Goal: Task Accomplishment & Management: Manage account settings

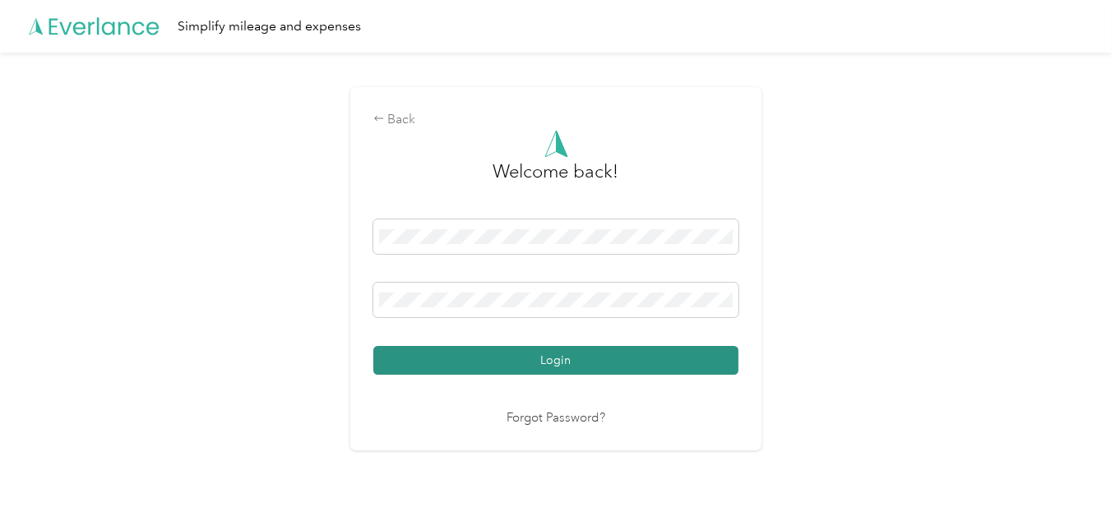
click at [553, 360] on button "Login" at bounding box center [555, 360] width 365 height 29
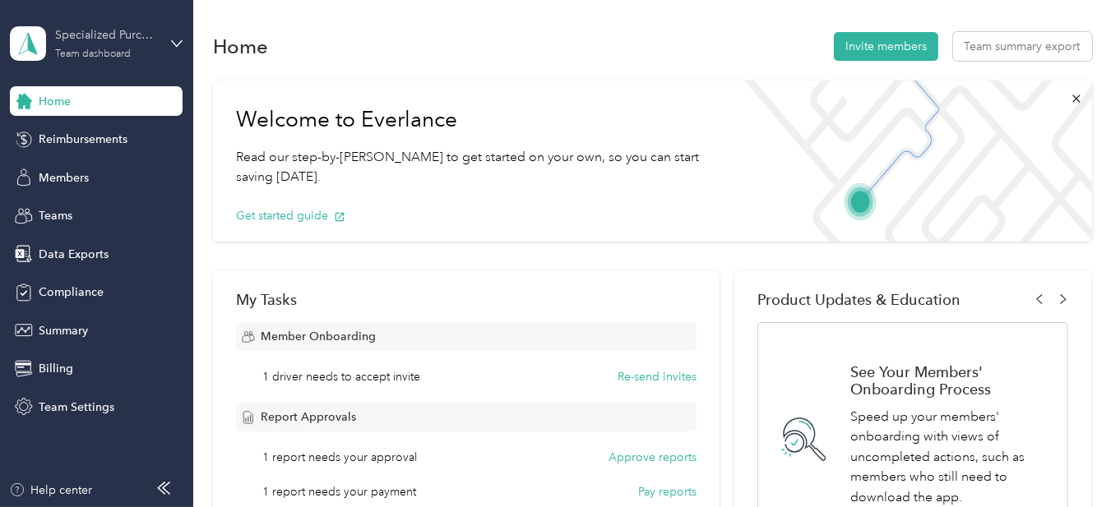
click at [113, 51] on div "Team dashboard" at bounding box center [93, 54] width 76 height 10
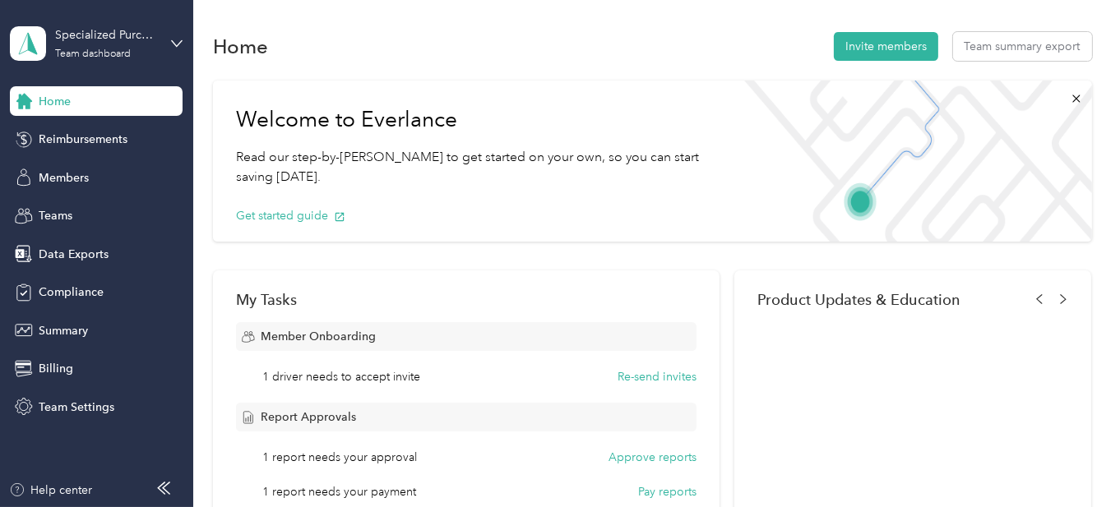
click at [84, 131] on div "Team dashboard" at bounding box center [70, 135] width 90 height 17
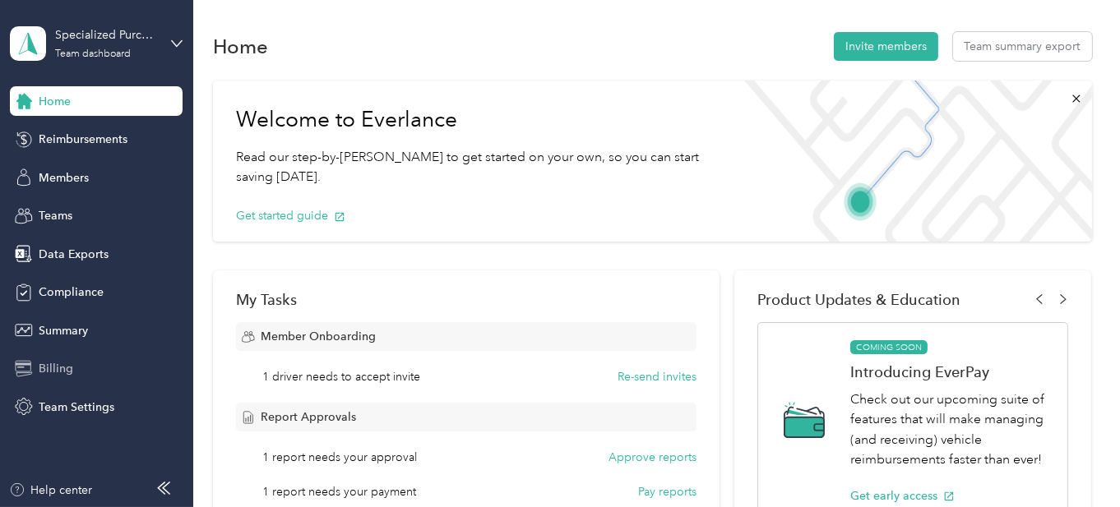
click at [56, 366] on span "Billing" at bounding box center [56, 368] width 35 height 17
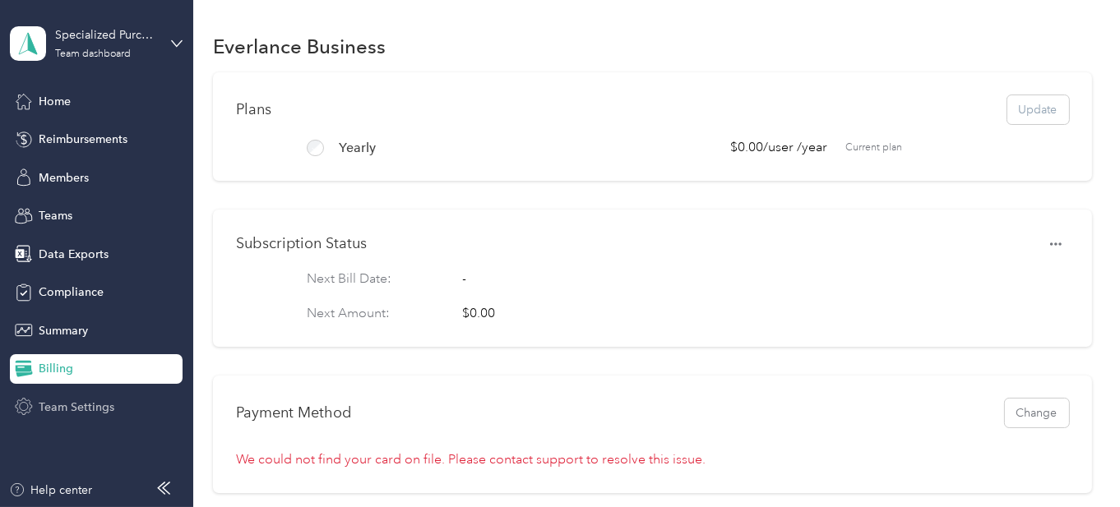
click at [66, 401] on span "Team Settings" at bounding box center [77, 407] width 76 height 17
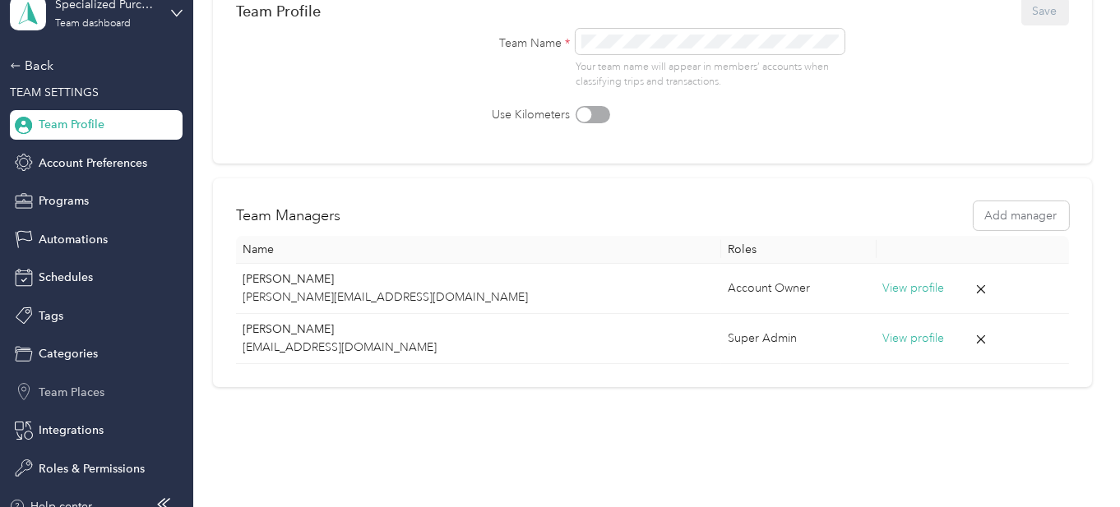
scroll to position [47, 0]
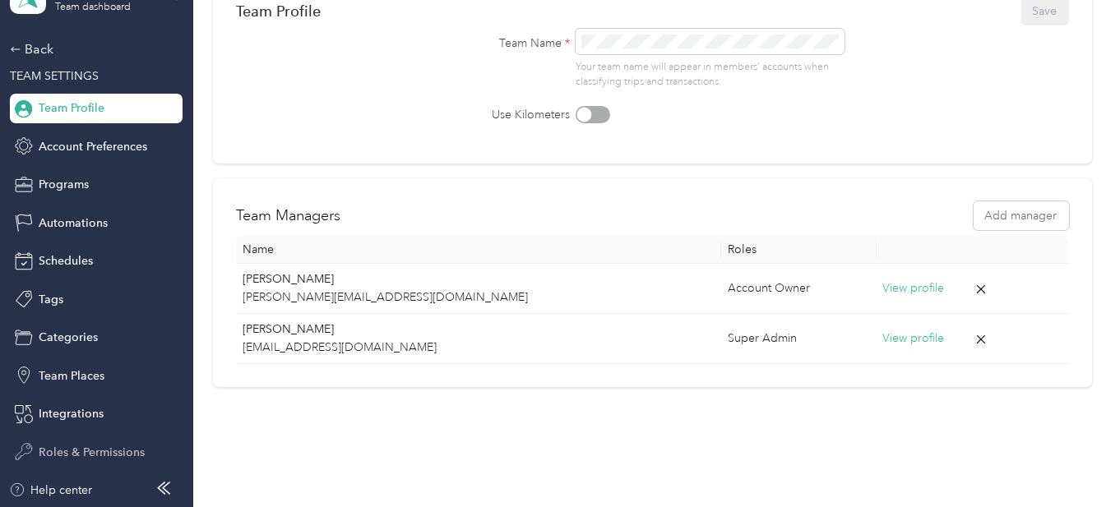
click at [101, 447] on span "Roles & Permissions" at bounding box center [92, 452] width 106 height 17
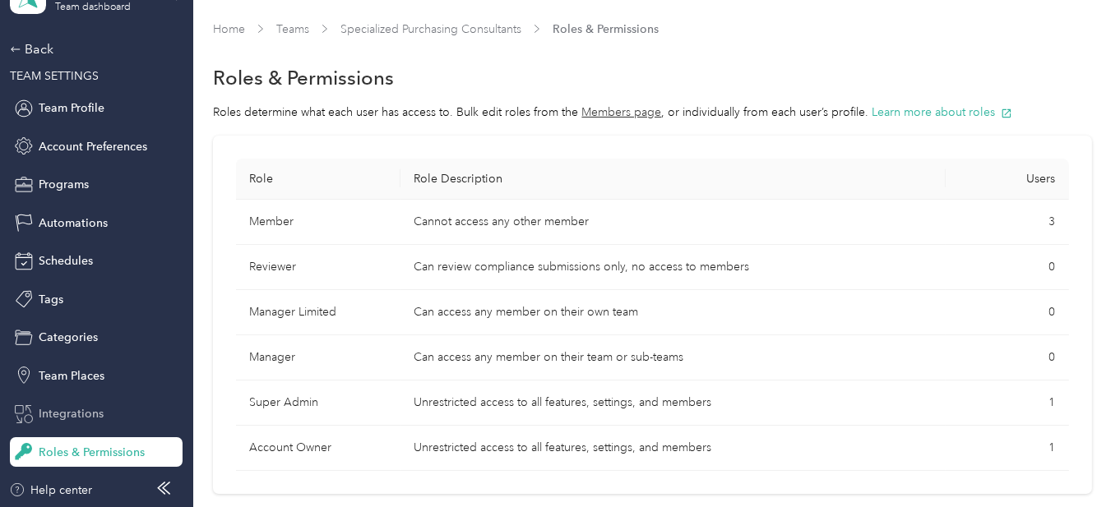
click at [79, 415] on span "Integrations" at bounding box center [71, 413] width 65 height 17
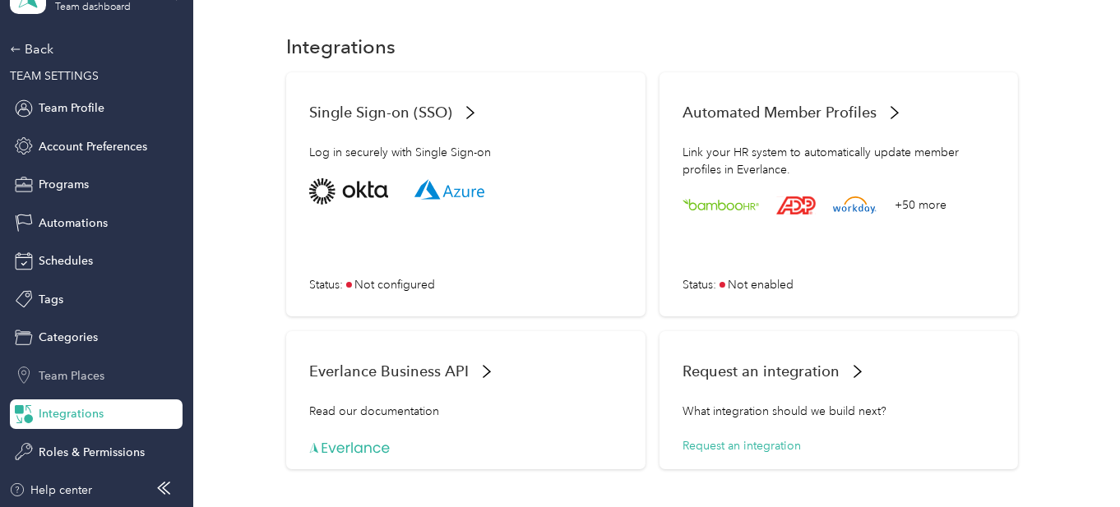
click at [78, 375] on span "Team Places" at bounding box center [72, 376] width 66 height 17
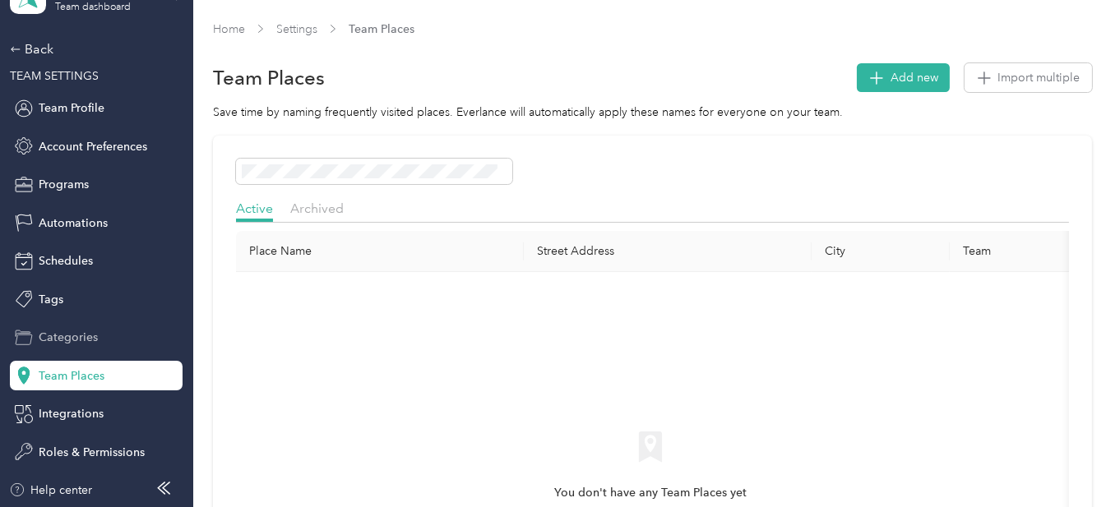
click at [76, 339] on span "Categories" at bounding box center [68, 337] width 59 height 17
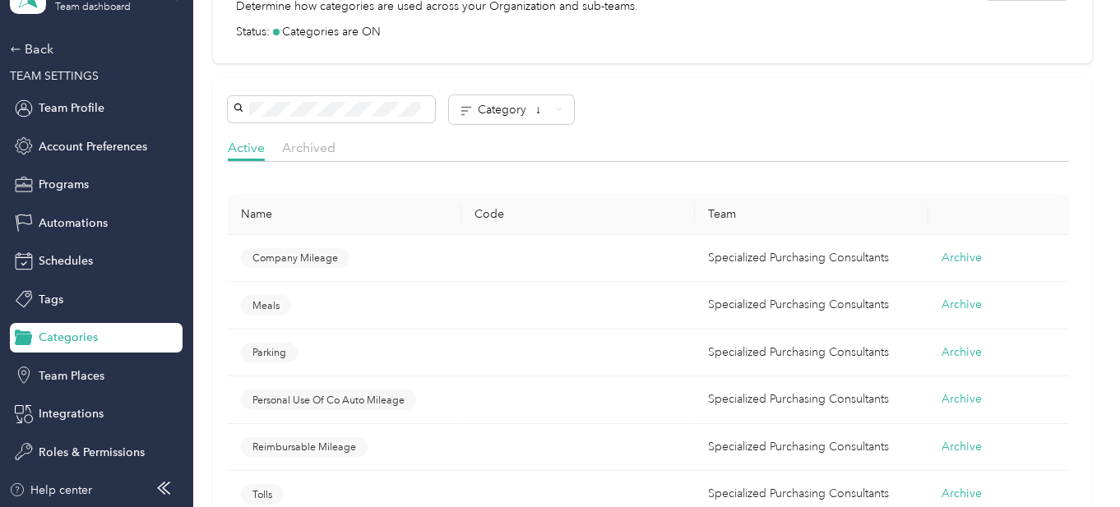
scroll to position [411, 0]
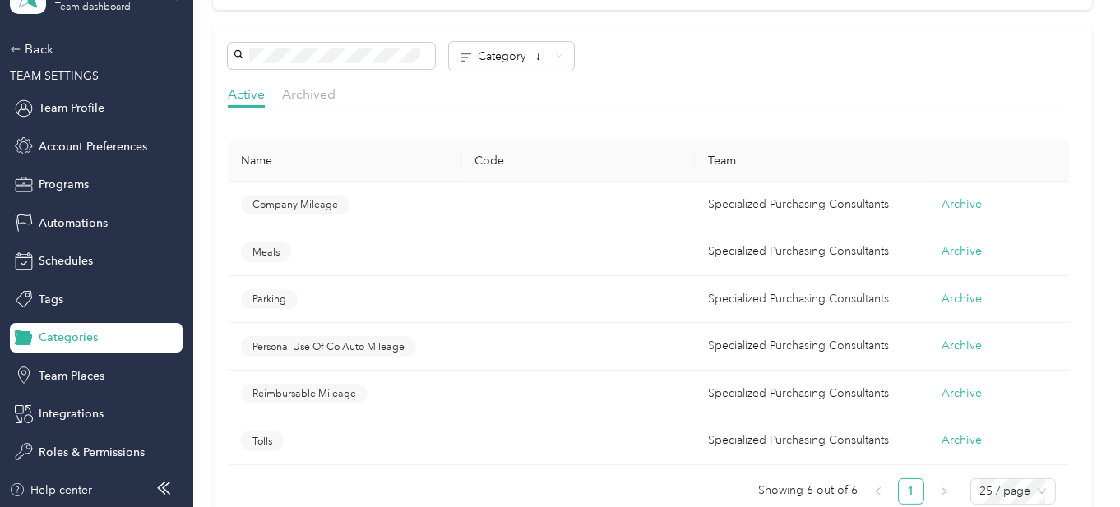
click at [337, 345] on span "Personal Use Of Co Auto Mileage" at bounding box center [329, 347] width 152 height 15
click at [341, 350] on span "Personal Use Of Co Auto Mileage" at bounding box center [329, 347] width 152 height 15
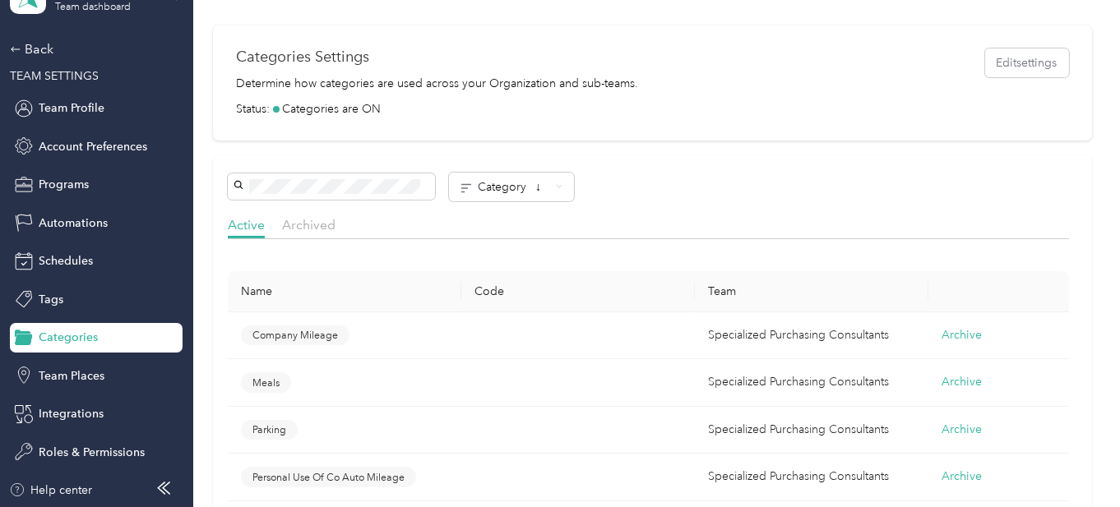
scroll to position [247, 0]
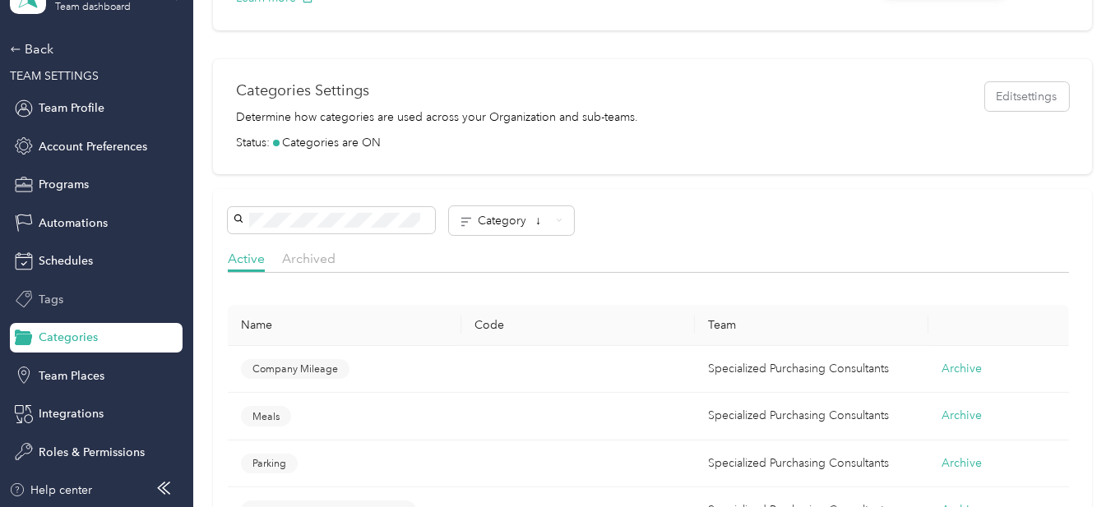
click at [39, 300] on span "Tags" at bounding box center [51, 299] width 25 height 17
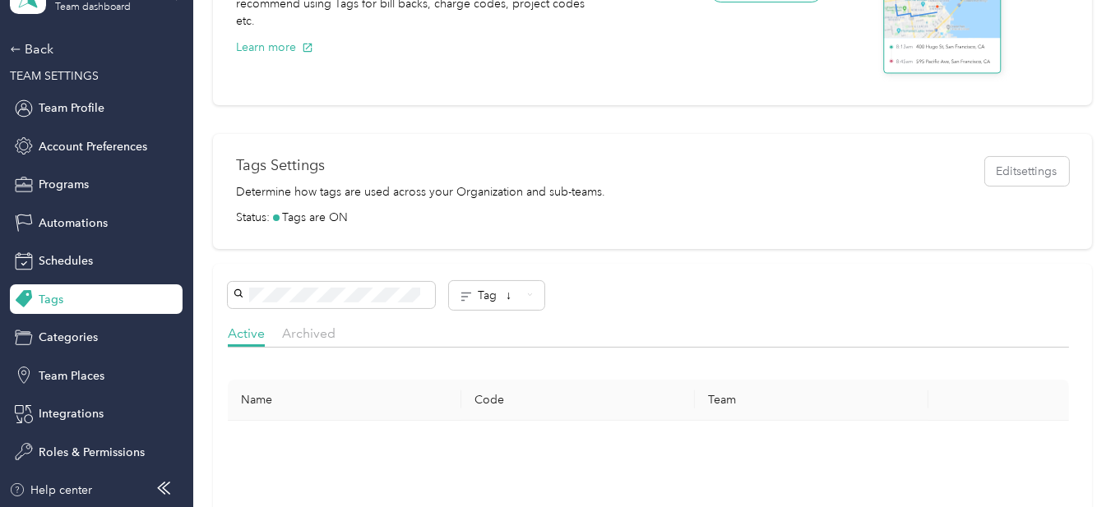
scroll to position [247, 0]
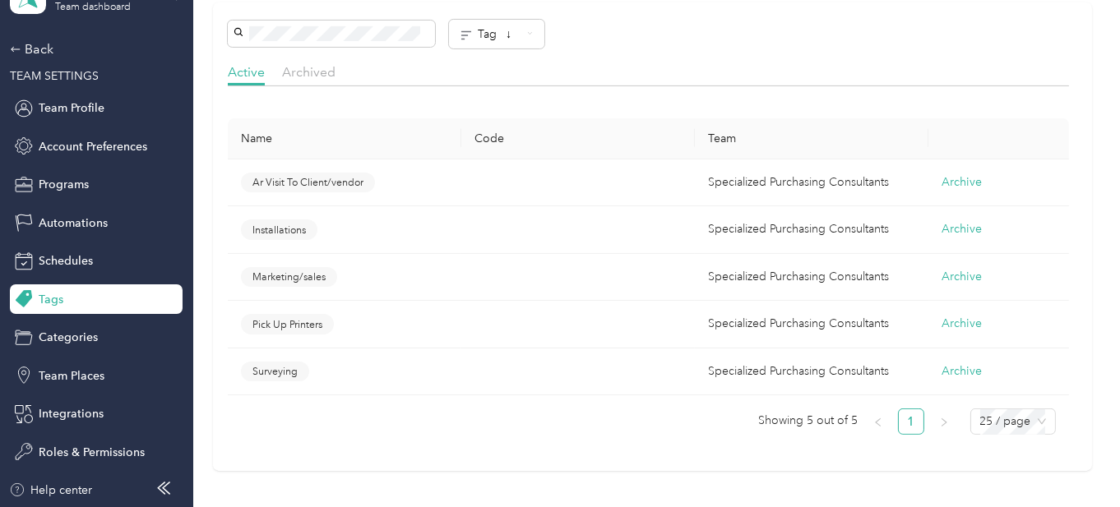
scroll to position [493, 0]
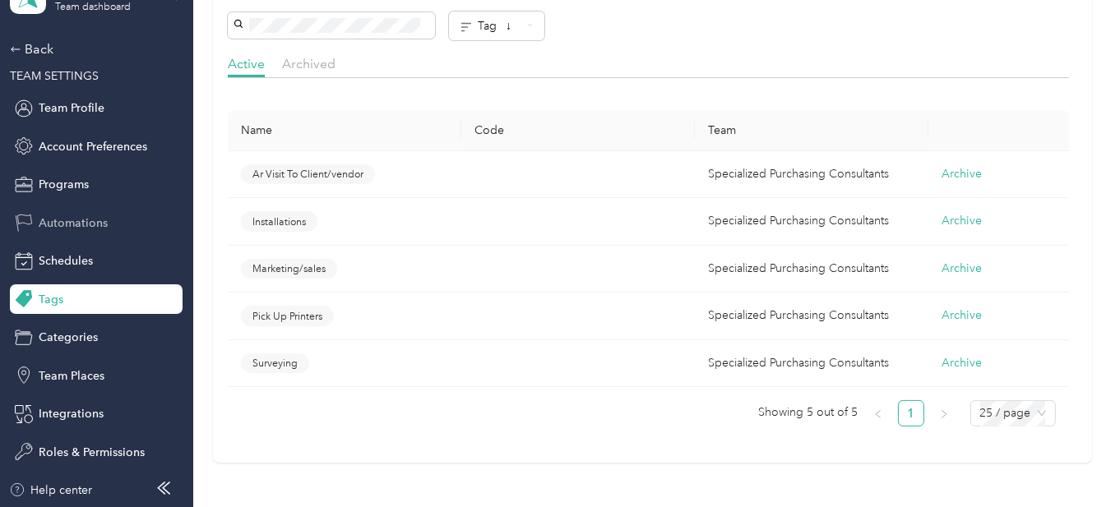
click at [51, 224] on span "Automations" at bounding box center [73, 223] width 69 height 17
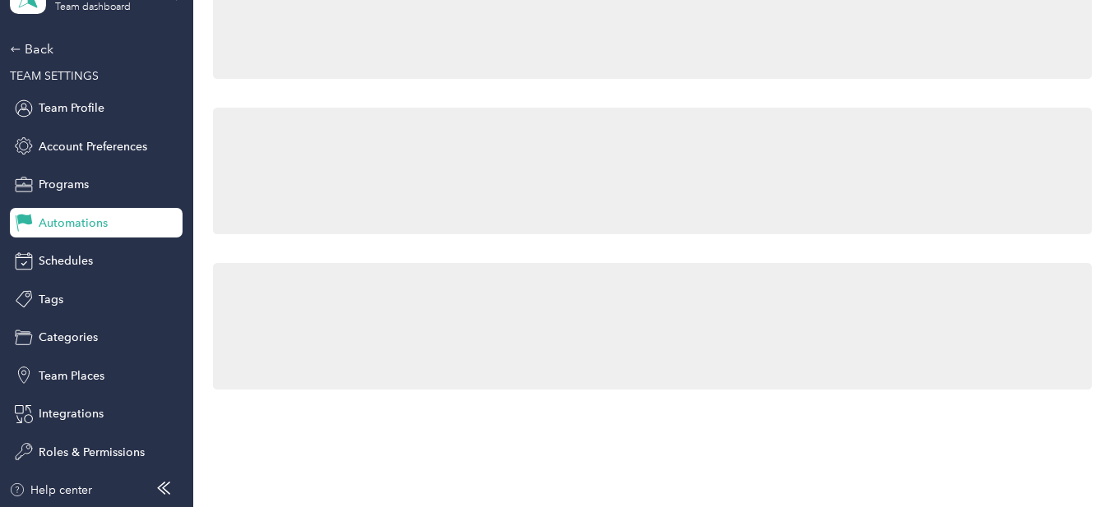
scroll to position [493, 0]
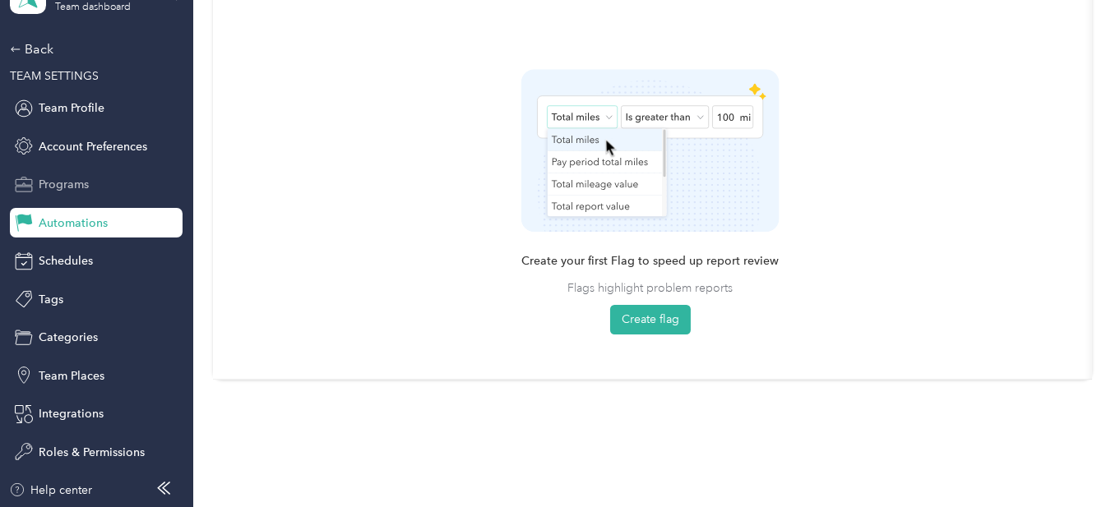
click at [56, 190] on span "Programs" at bounding box center [64, 184] width 50 height 17
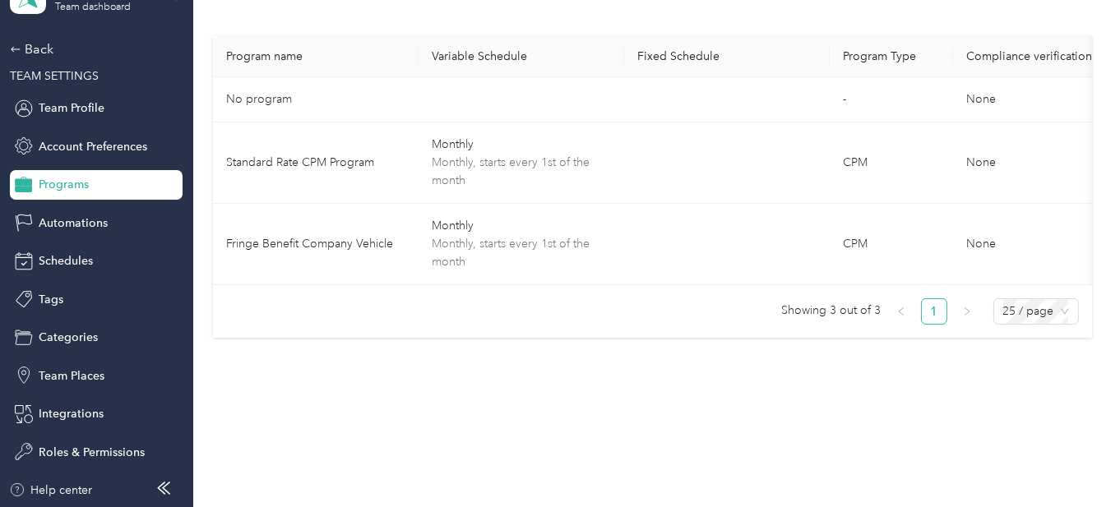
scroll to position [133, 0]
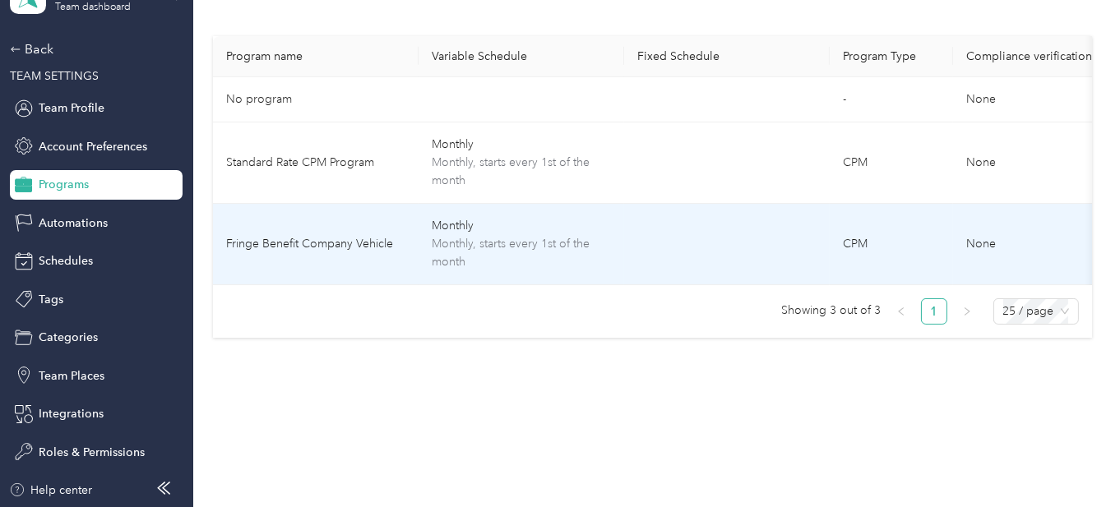
click at [343, 238] on td "Fringe Benefit Company Vehicle" at bounding box center [316, 244] width 206 height 81
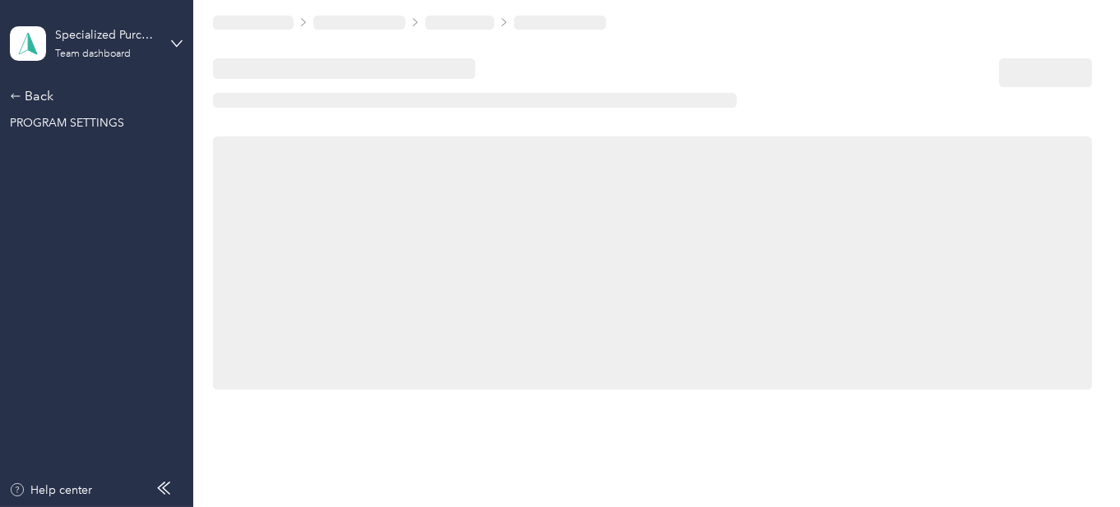
scroll to position [181, 0]
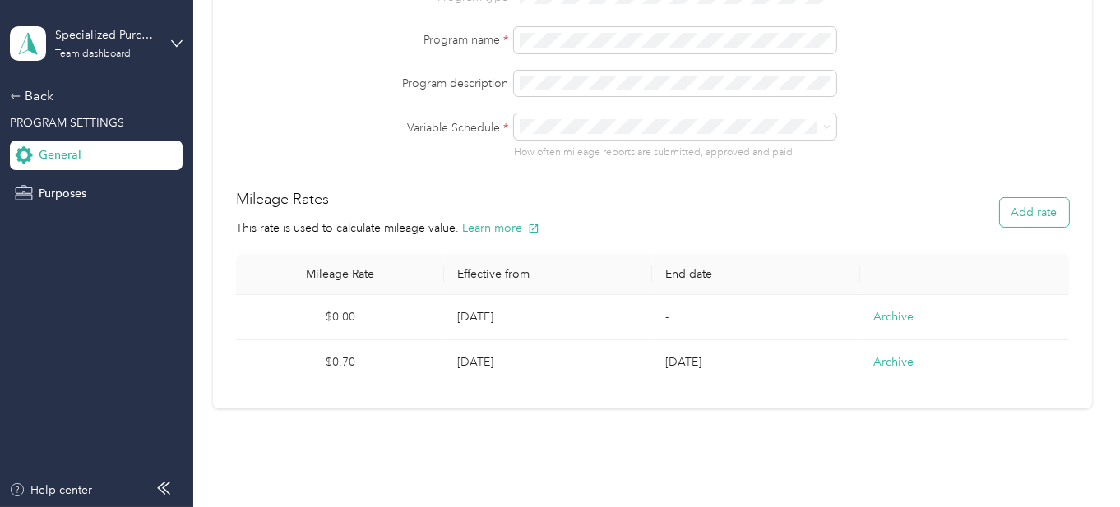
click at [1038, 218] on button "Add rate" at bounding box center [1034, 212] width 69 height 29
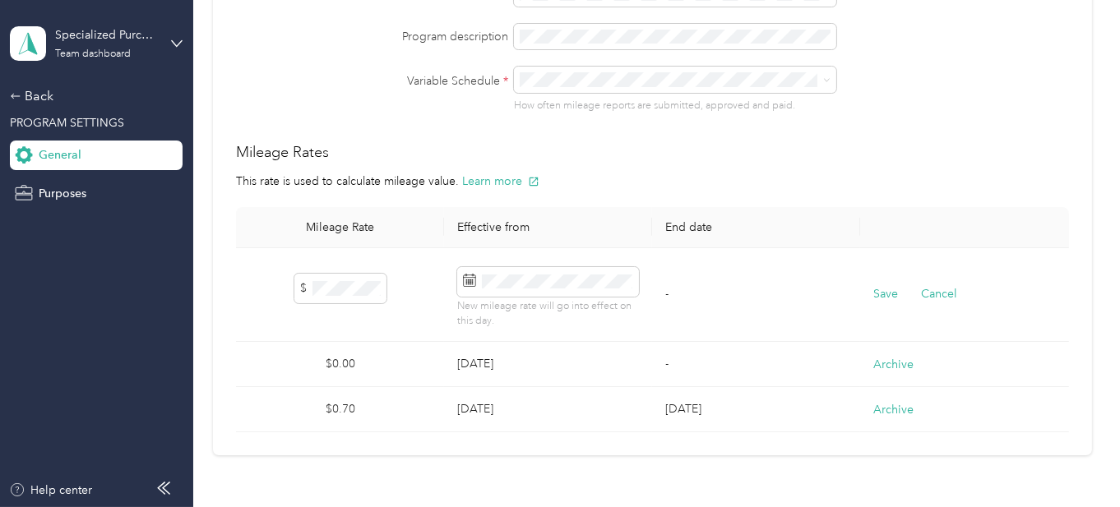
scroll to position [193, 0]
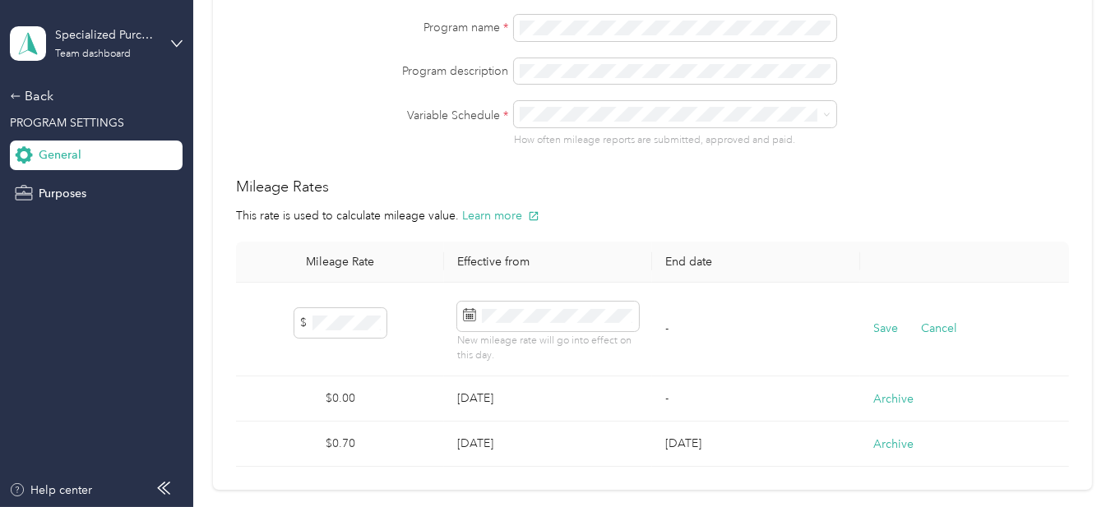
click at [918, 192] on div "Mileage Rates This rate is used to calculate mileage value. Learn more" at bounding box center [652, 200] width 832 height 49
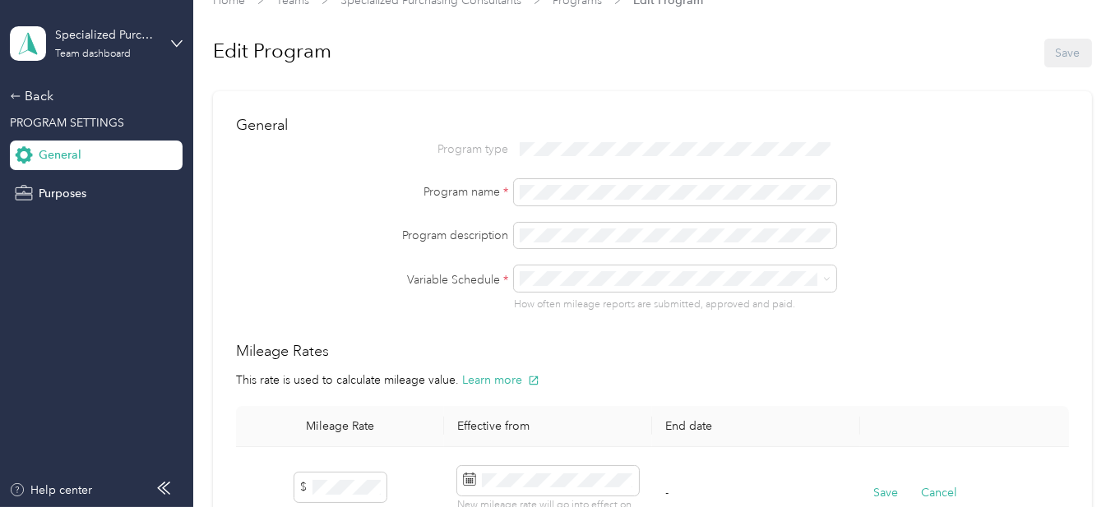
scroll to position [0, 0]
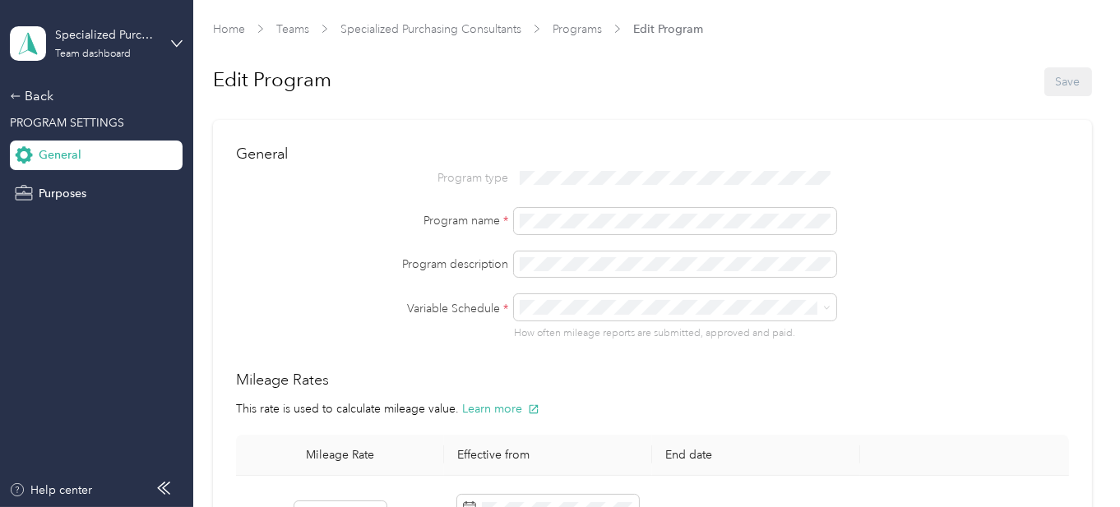
click at [341, 242] on div "Program type Program name * Program description Variable Schedule * How often m…" at bounding box center [652, 253] width 832 height 176
click at [582, 30] on link "Programs" at bounding box center [577, 29] width 49 height 14
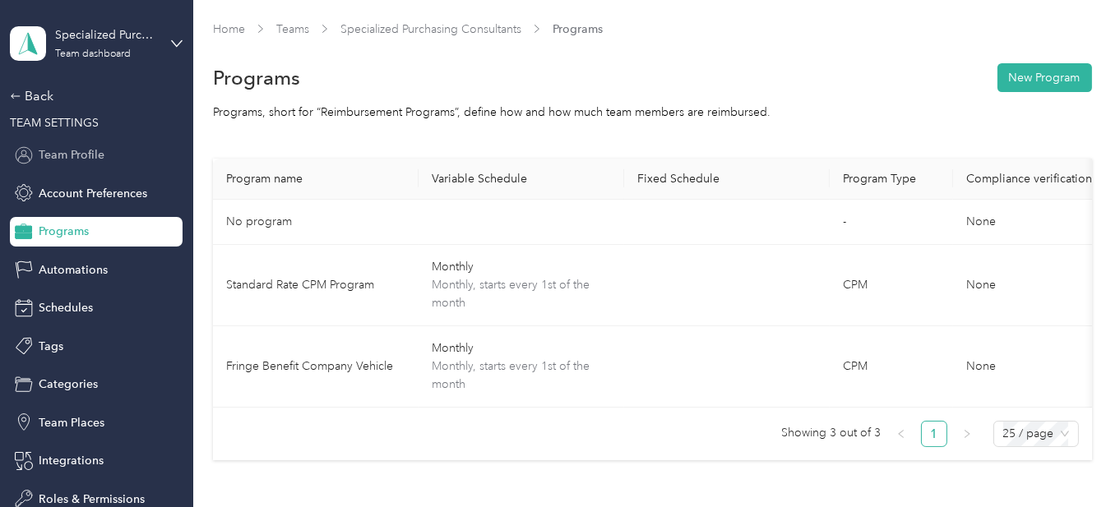
click at [69, 156] on span "Team Profile" at bounding box center [72, 154] width 66 height 17
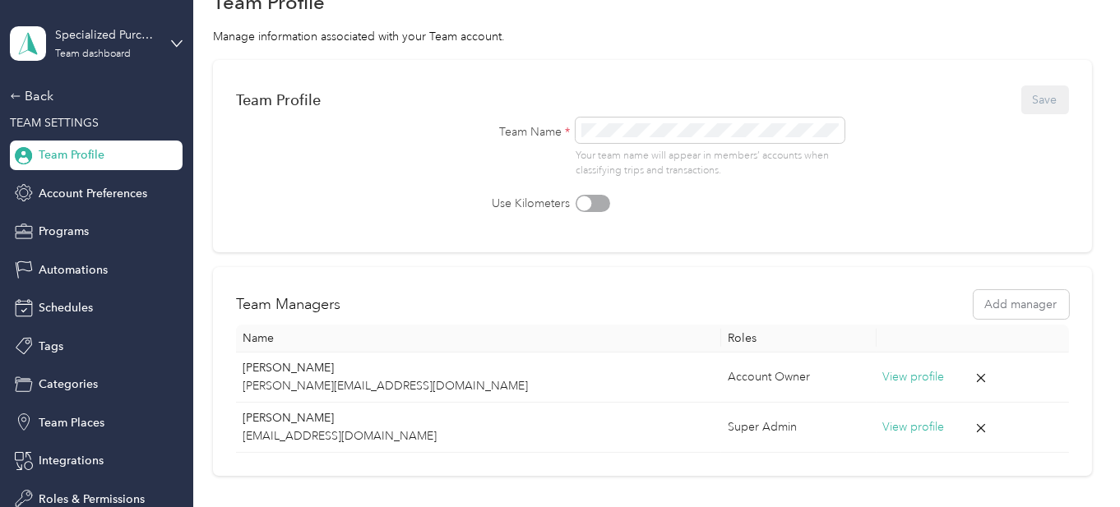
scroll to position [48, 0]
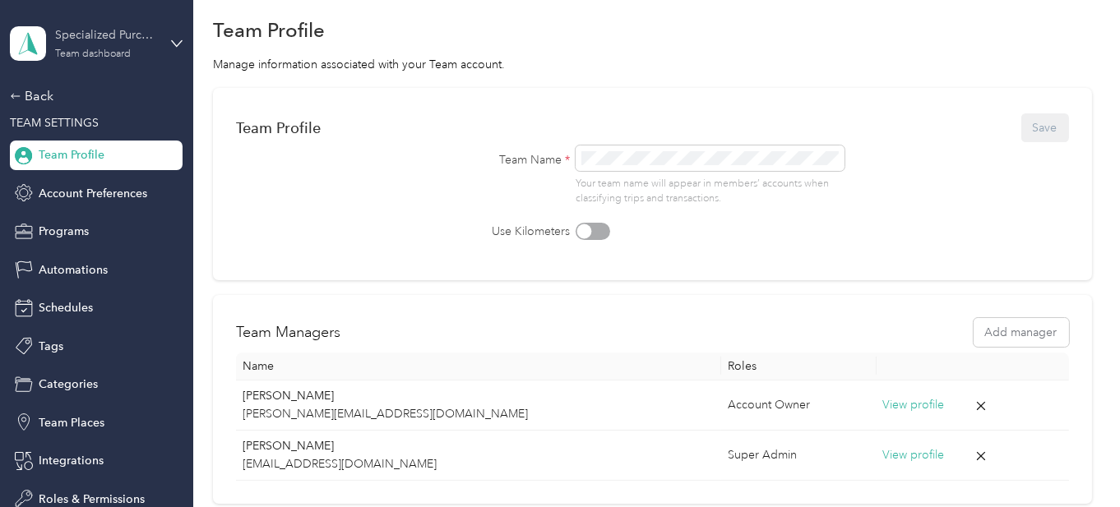
click at [108, 53] on div "Team dashboard" at bounding box center [93, 54] width 76 height 10
click at [98, 132] on div "Team dashboard" at bounding box center [64, 135] width 90 height 17
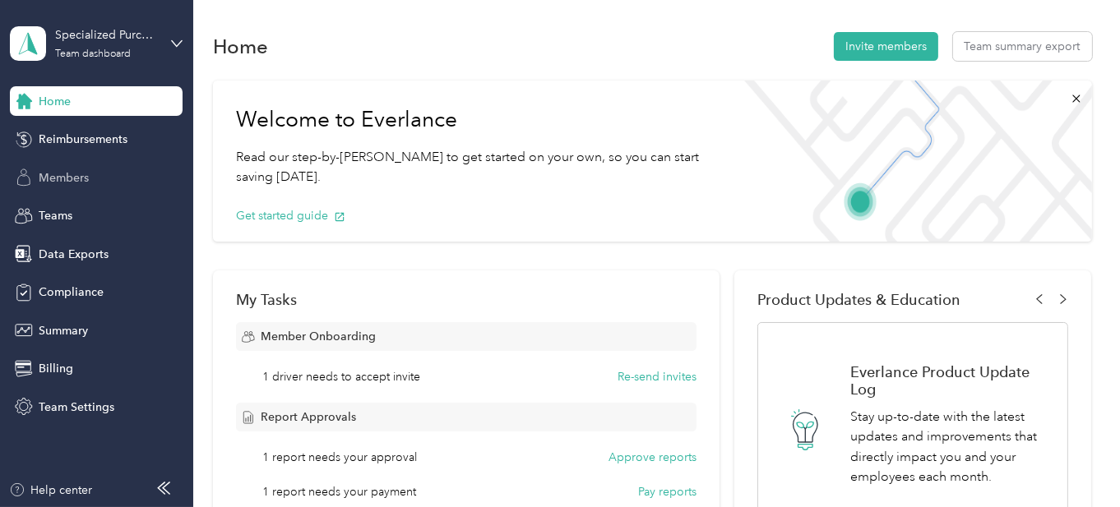
click at [70, 172] on span "Members" at bounding box center [64, 177] width 50 height 17
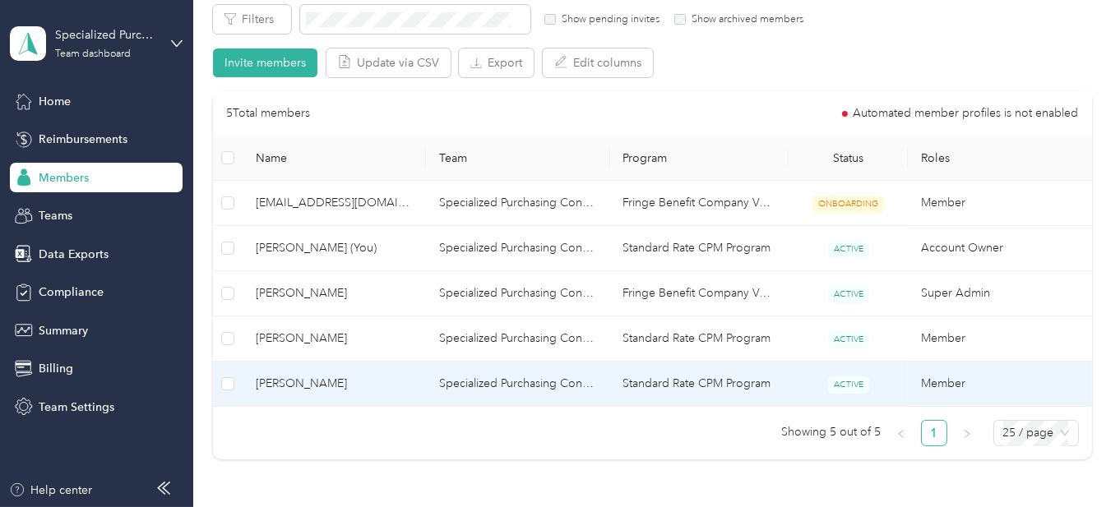
scroll to position [329, 0]
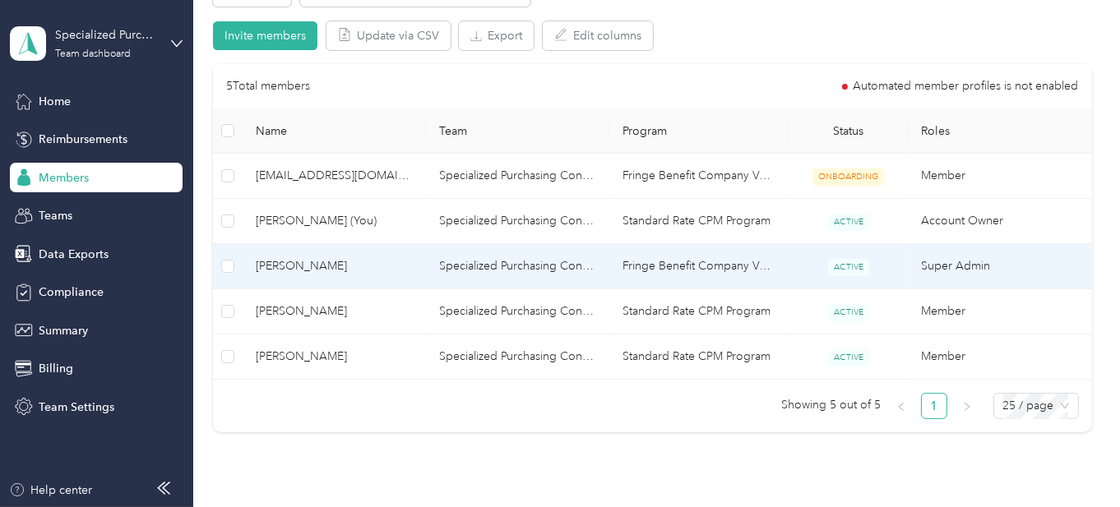
click at [281, 264] on span "[PERSON_NAME]" at bounding box center [334, 266] width 157 height 18
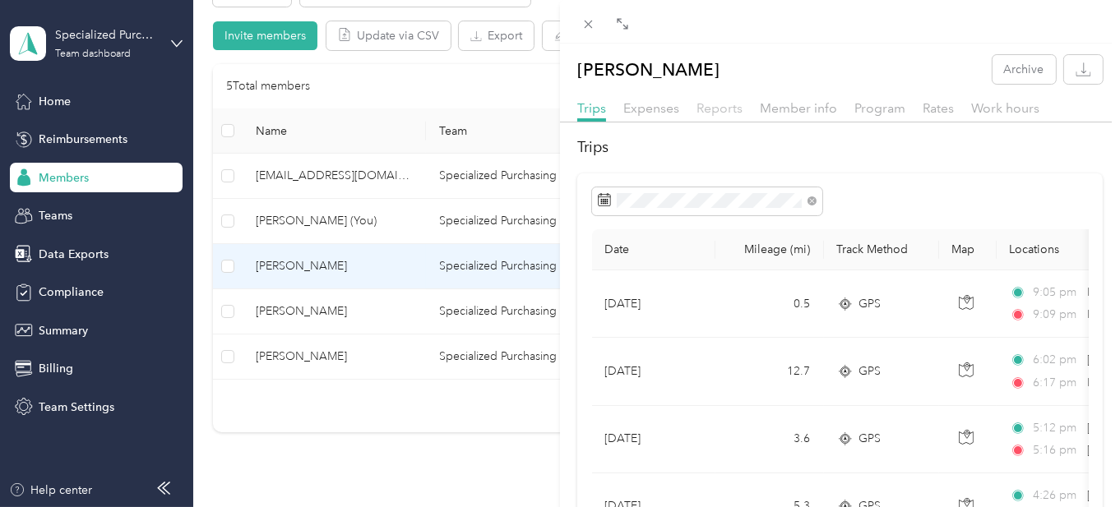
click at [724, 105] on span "Reports" at bounding box center [720, 108] width 46 height 16
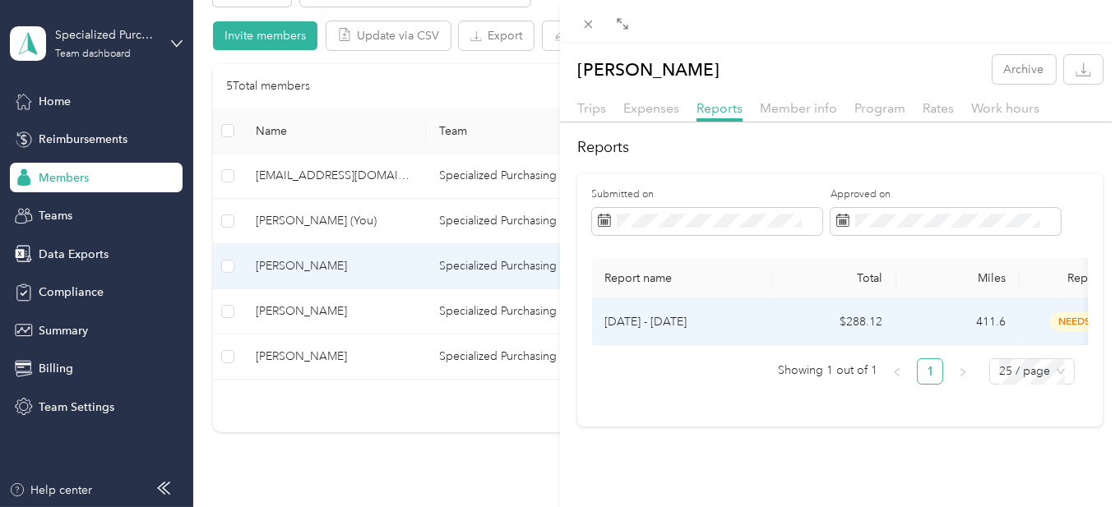
click at [670, 318] on p "[DATE] - [DATE]" at bounding box center [682, 322] width 155 height 18
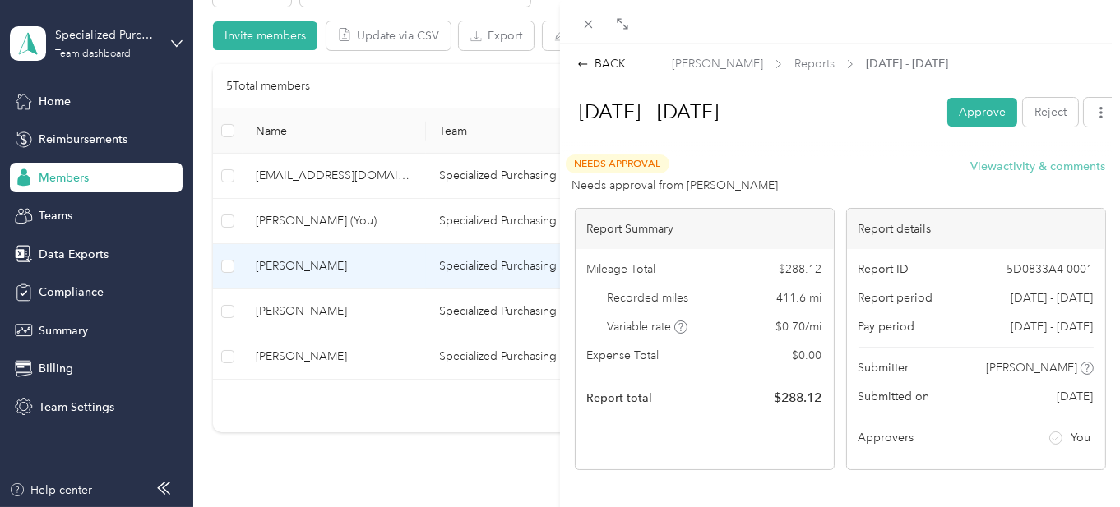
click at [1012, 167] on button "View activity & comments" at bounding box center [1038, 166] width 135 height 17
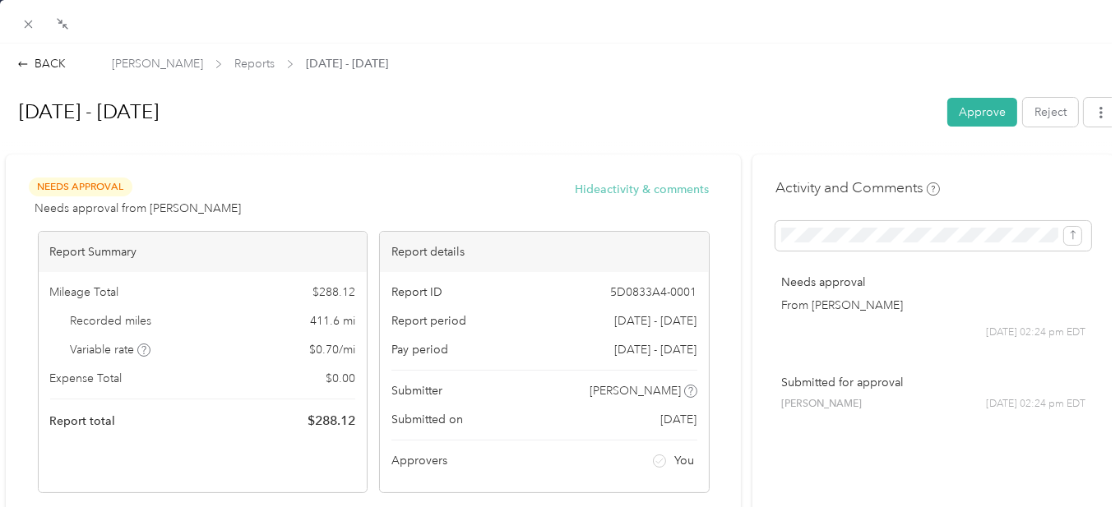
click at [597, 188] on button "Hide activity & comments" at bounding box center [643, 189] width 134 height 17
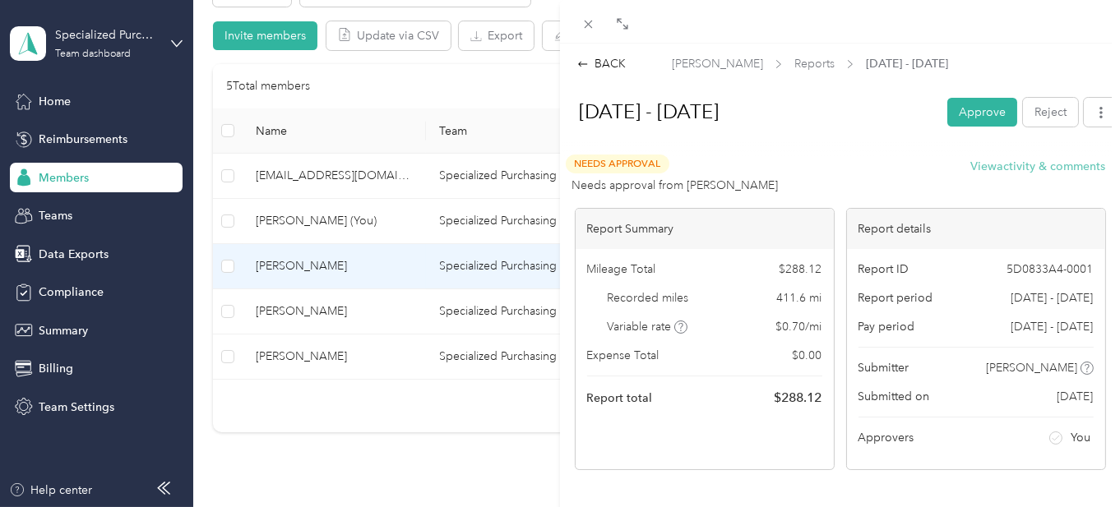
click at [1036, 168] on button "View activity & comments" at bounding box center [1038, 166] width 135 height 17
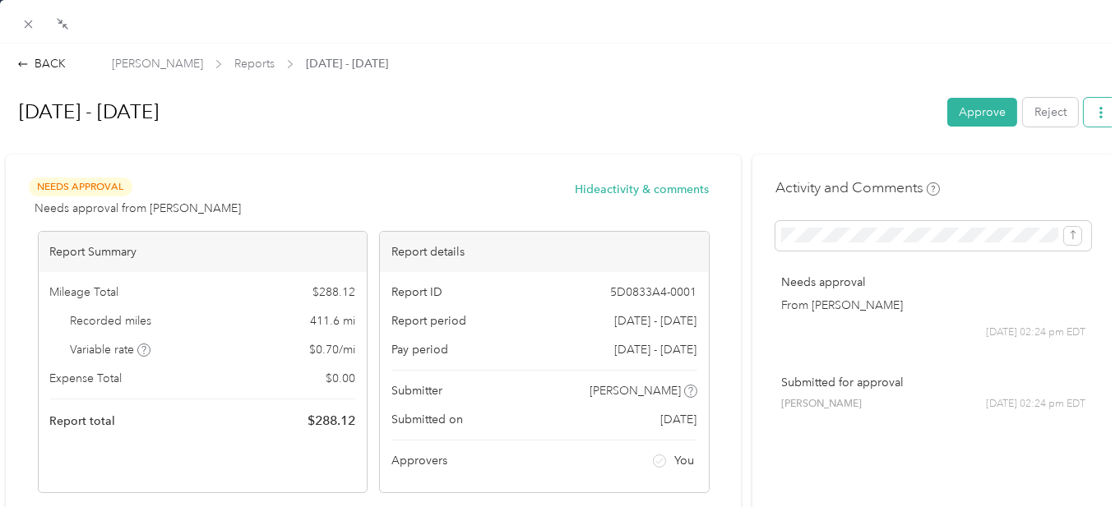
click at [1096, 114] on icon "button" at bounding box center [1102, 113] width 12 height 12
click at [1046, 169] on span "Download" at bounding box center [1042, 171] width 54 height 17
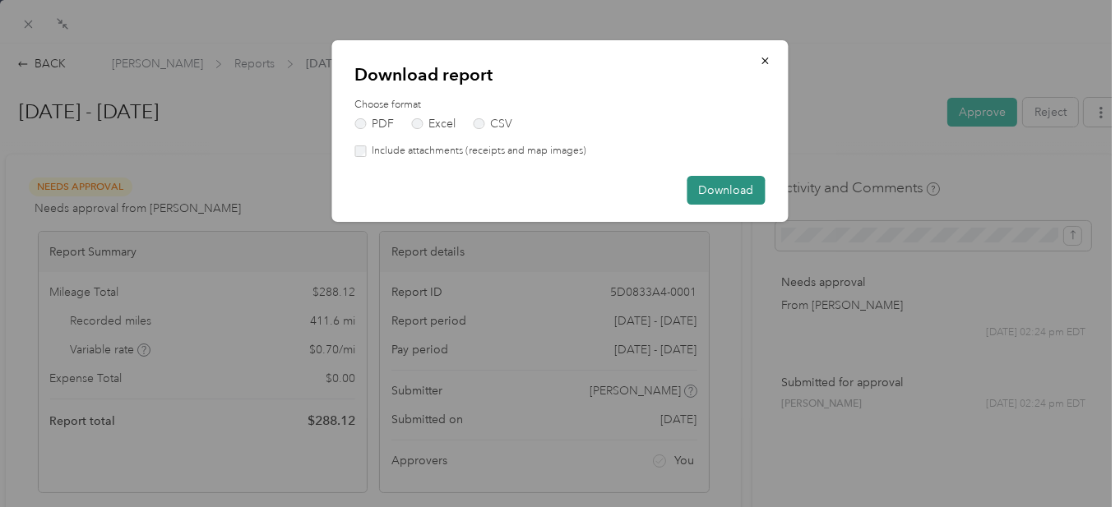
click at [728, 182] on button "Download" at bounding box center [727, 190] width 78 height 29
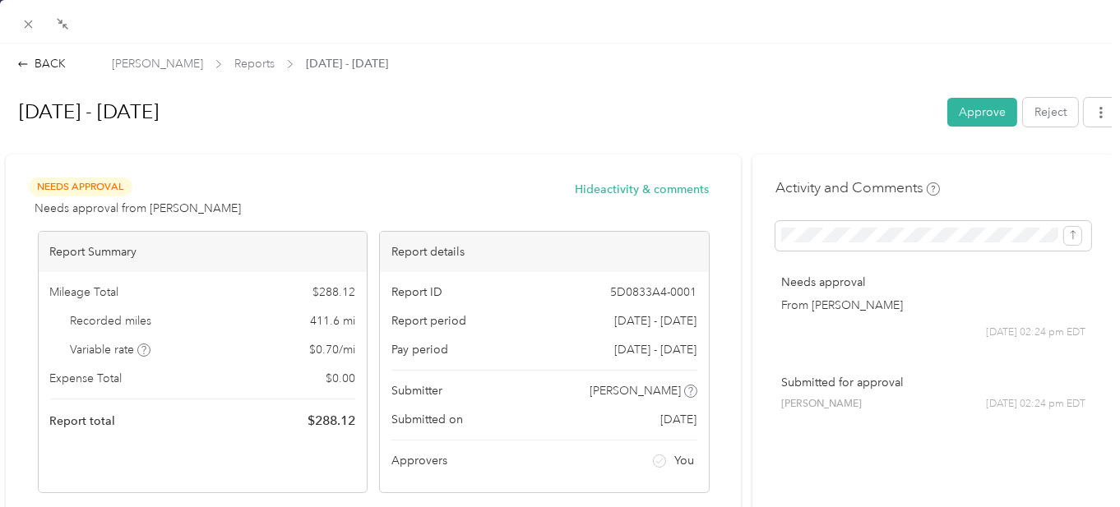
click at [202, 57] on div "[PERSON_NAME] Reports [DATE] - [DATE]" at bounding box center [250, 63] width 276 height 17
click at [234, 63] on span "Reports" at bounding box center [254, 63] width 40 height 17
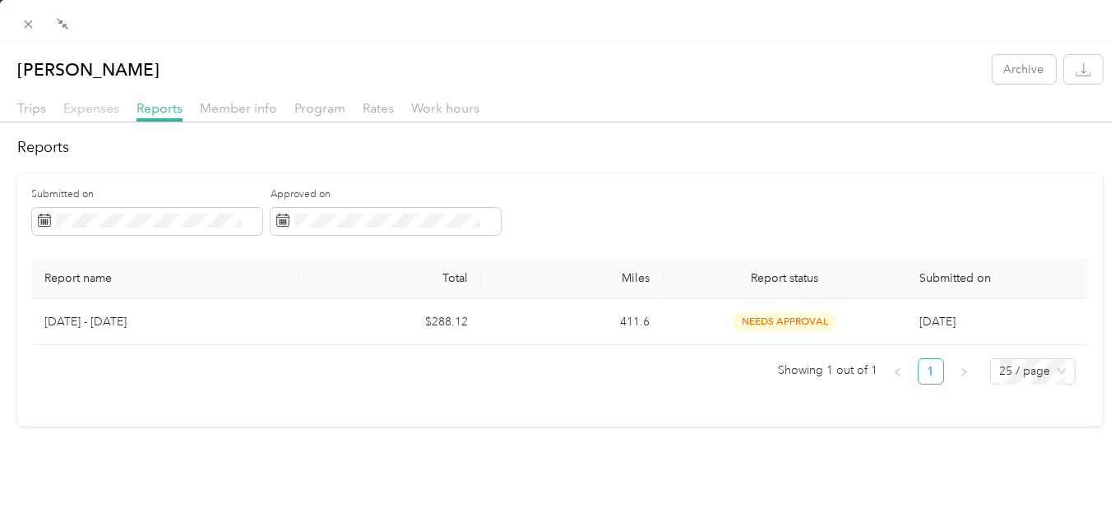
click at [95, 112] on span "Expenses" at bounding box center [91, 108] width 56 height 16
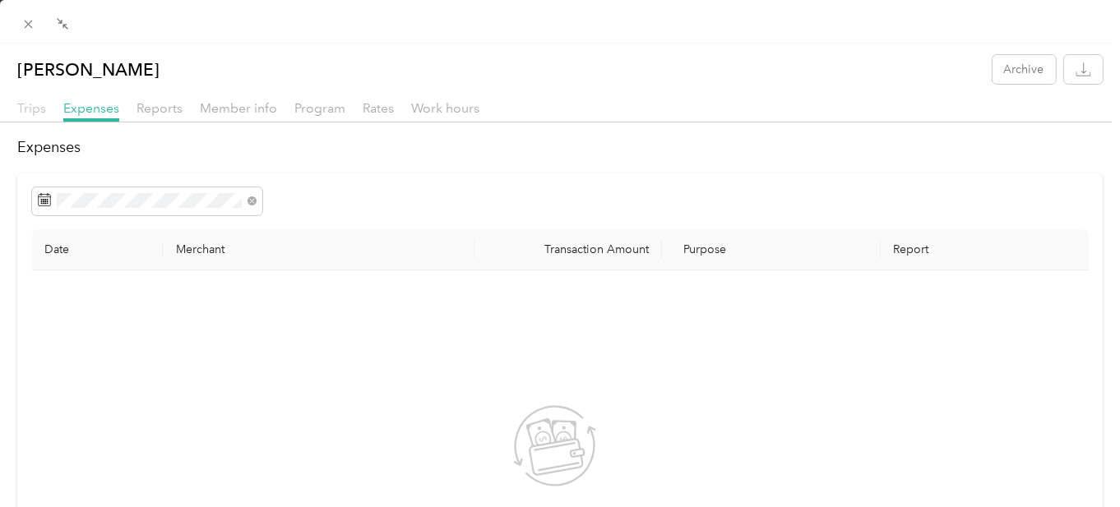
click at [39, 105] on span "Trips" at bounding box center [31, 108] width 29 height 16
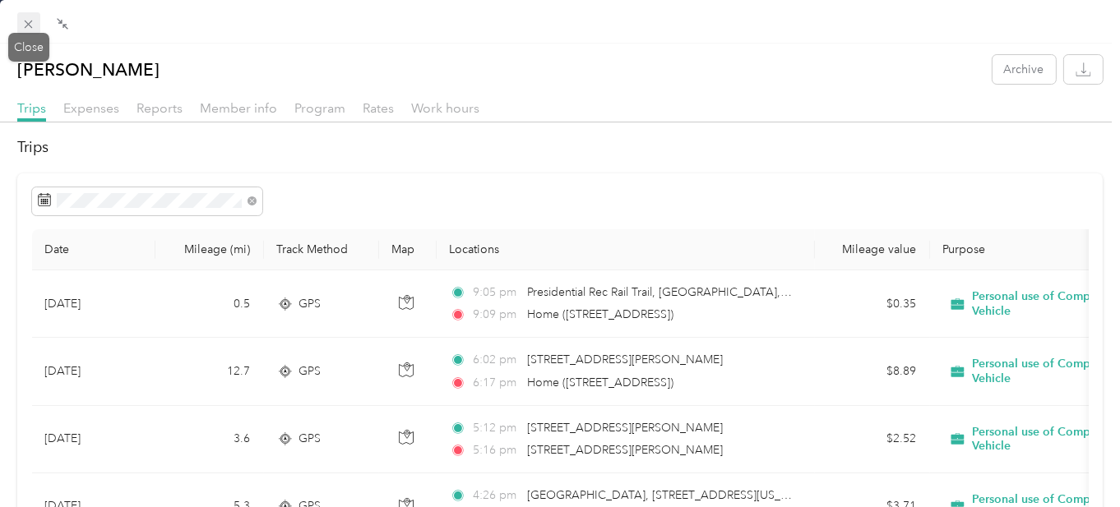
click at [30, 19] on icon at bounding box center [28, 24] width 14 height 14
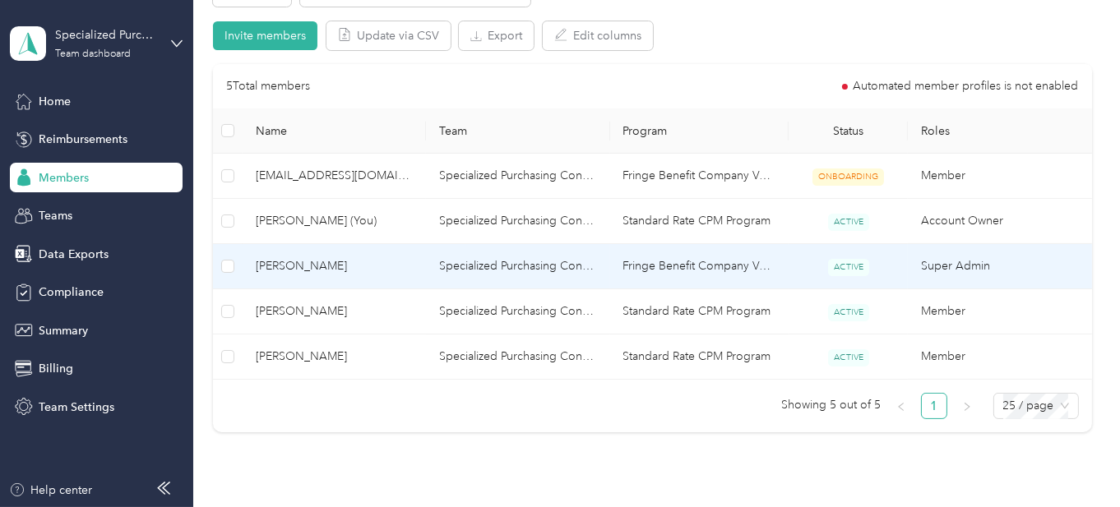
click at [473, 266] on td "Specialized Purchasing Consultants" at bounding box center [517, 266] width 183 height 45
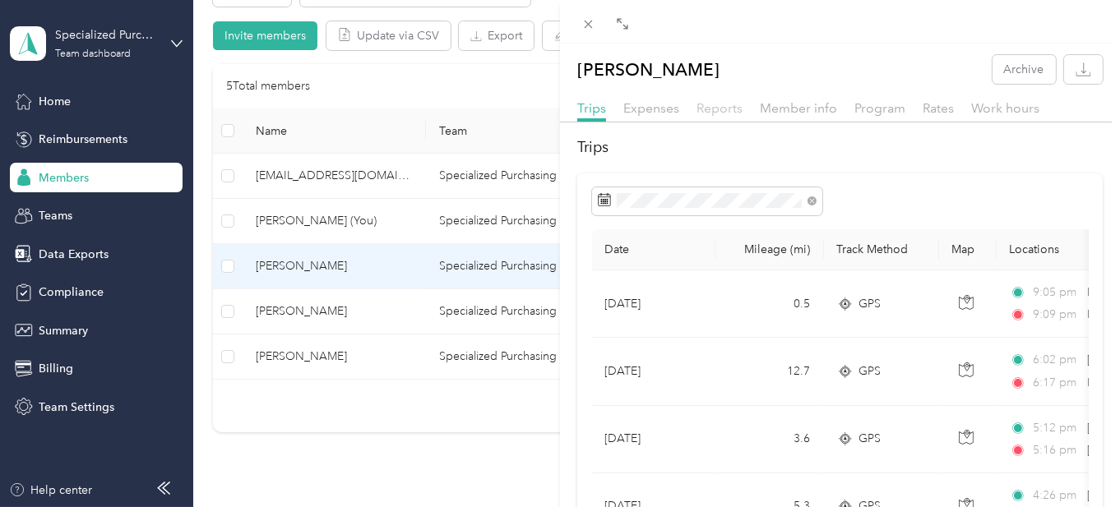
click at [709, 108] on span "Reports" at bounding box center [720, 108] width 46 height 16
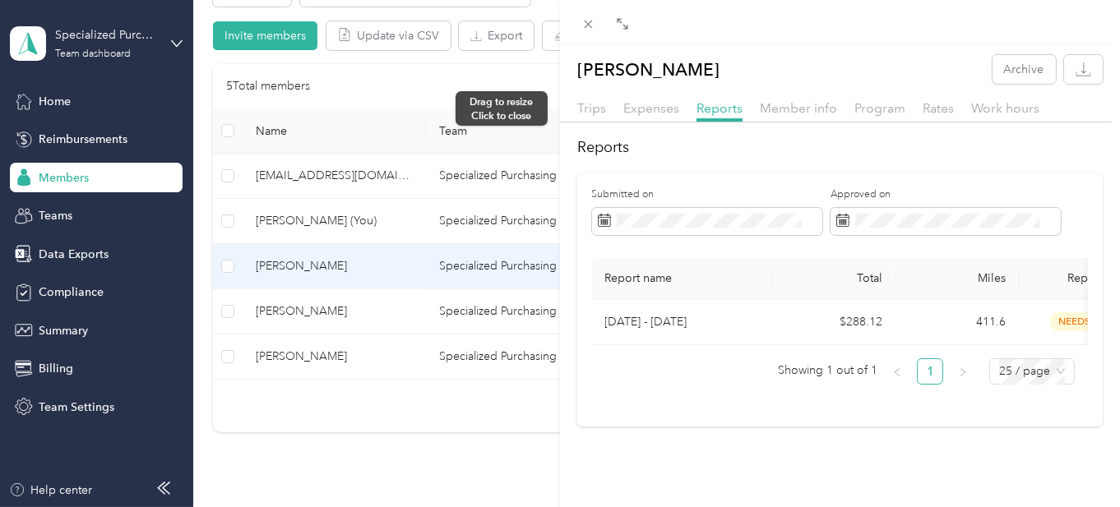
click at [559, 109] on div at bounding box center [555, 253] width 12 height 507
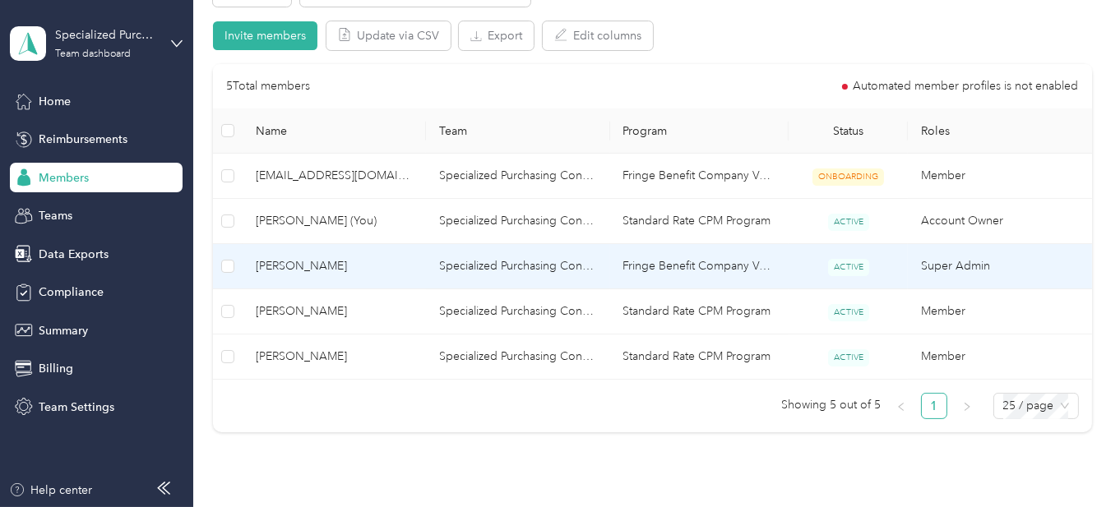
click at [283, 262] on span "[PERSON_NAME]" at bounding box center [334, 266] width 157 height 18
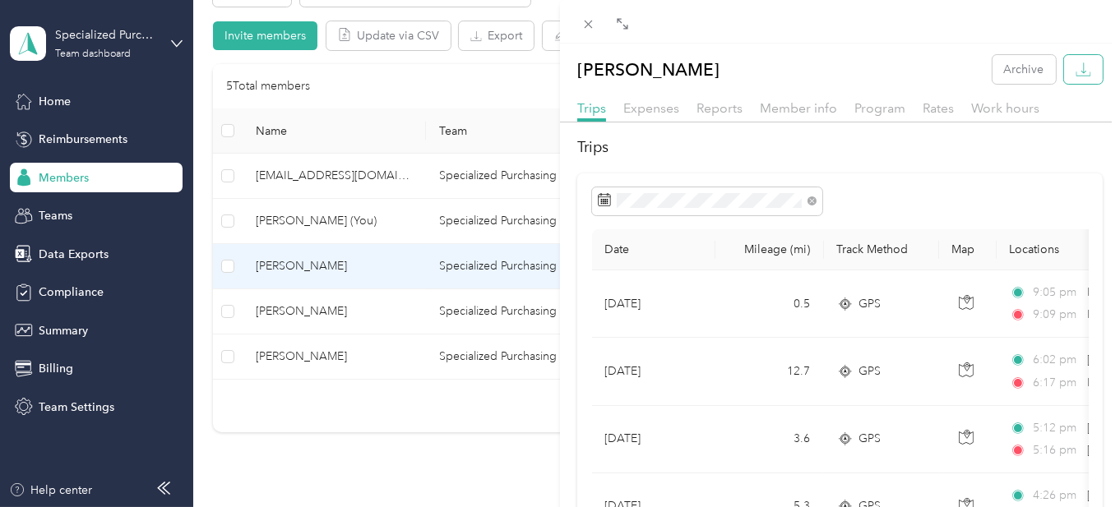
click at [1079, 69] on icon "button" at bounding box center [1084, 70] width 16 height 16
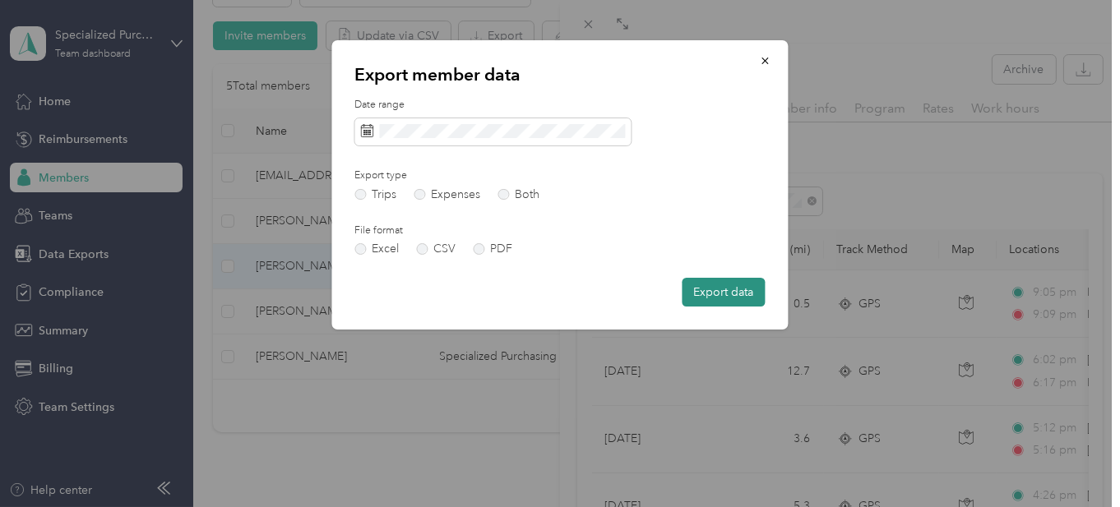
click at [721, 296] on button "Export data" at bounding box center [724, 292] width 83 height 29
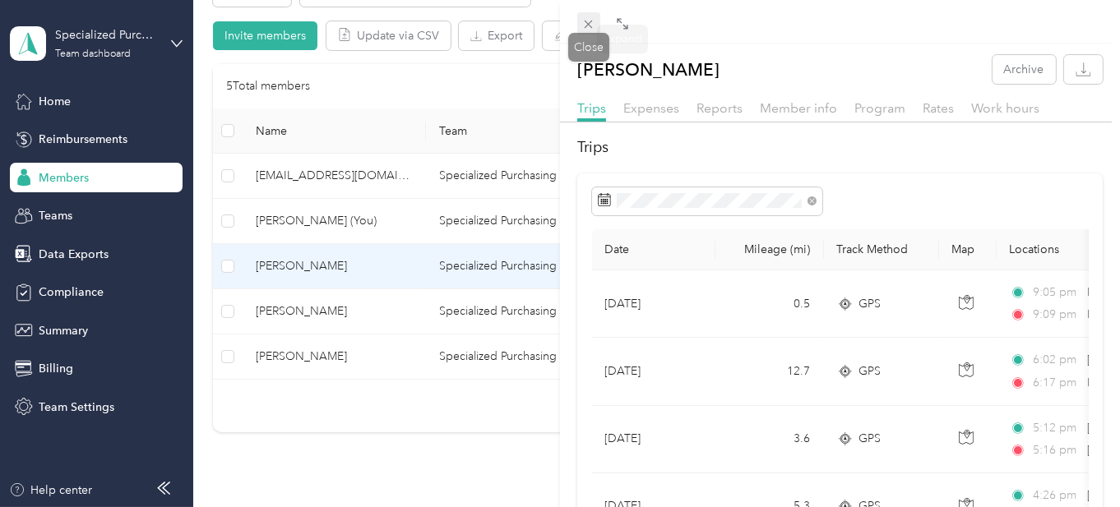
click at [588, 17] on icon at bounding box center [589, 24] width 14 height 14
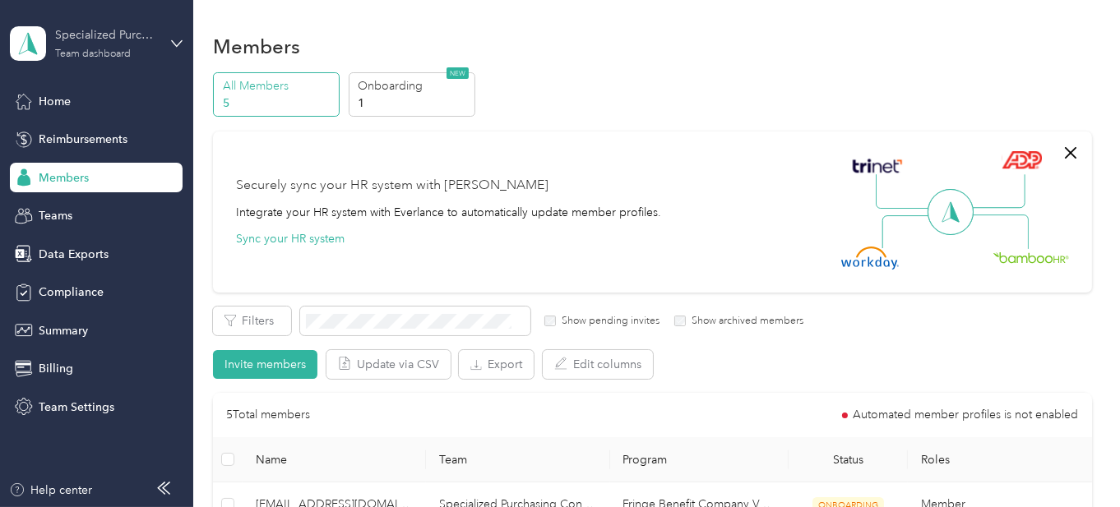
click at [113, 57] on div "Team dashboard" at bounding box center [93, 54] width 76 height 10
click at [70, 205] on div "Log out" at bounding box center [56, 210] width 63 height 17
